Goal: Check status

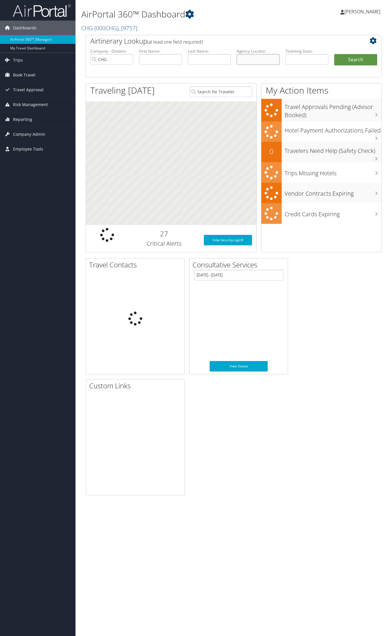
click at [244, 60] on input "text" at bounding box center [258, 59] width 43 height 11
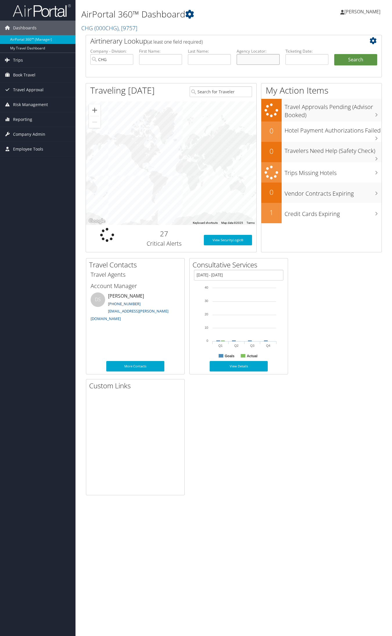
paste input "OGZJMQ"
type input "OGZJMQ"
click at [334, 54] on button "Search" at bounding box center [355, 60] width 43 height 12
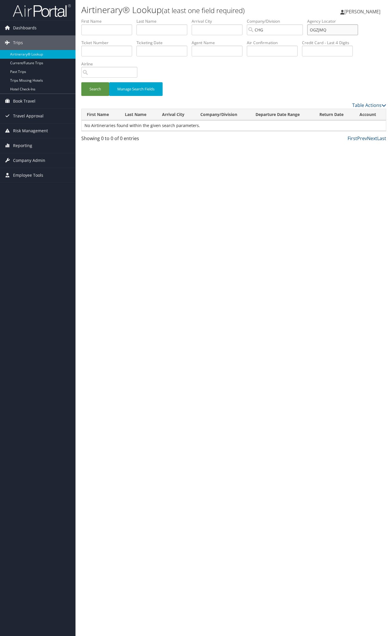
click at [327, 31] on input "OGZJMQ" at bounding box center [332, 29] width 51 height 11
type input "OGZJMQ"
click at [81, 82] on button "Search" at bounding box center [95, 89] width 28 height 14
click at [97, 124] on td "[PERSON_NAME]" at bounding box center [106, 125] width 48 height 10
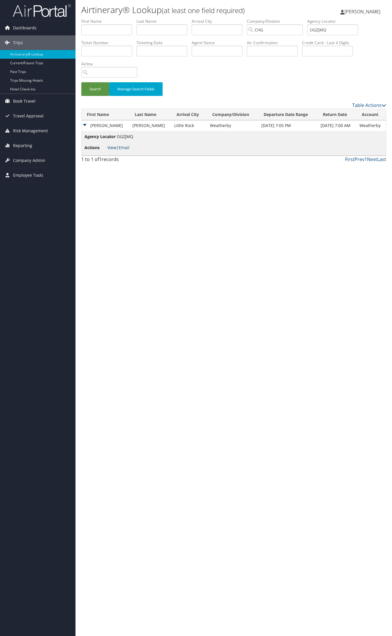
click at [112, 148] on link "View" at bounding box center [111, 148] width 9 height 6
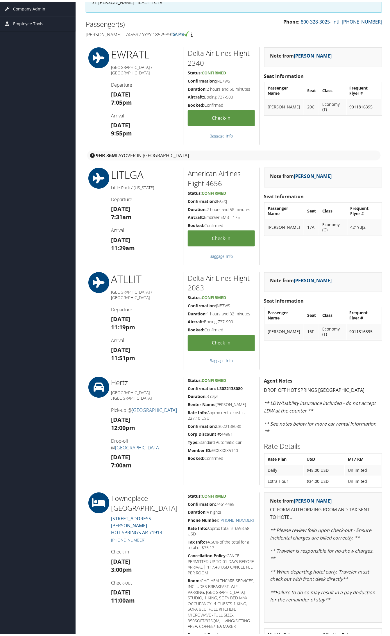
scroll to position [73, 0]
